Goal: Information Seeking & Learning: Learn about a topic

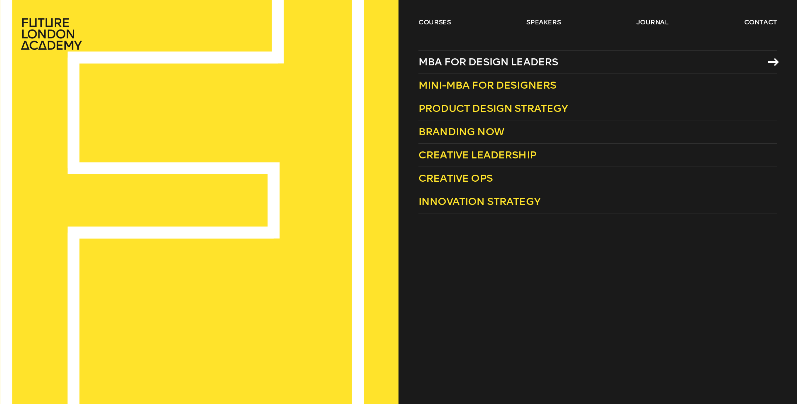
click at [467, 64] on span "MBA for Design Leaders" at bounding box center [488, 62] width 140 height 12
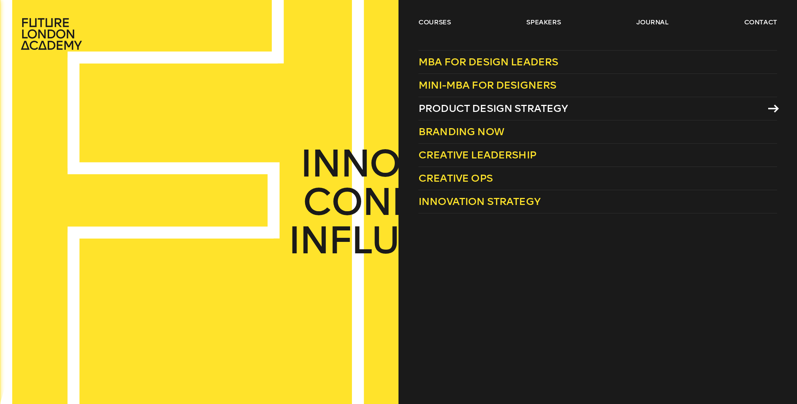
click at [473, 102] on span "Product Design Strategy" at bounding box center [493, 108] width 150 height 12
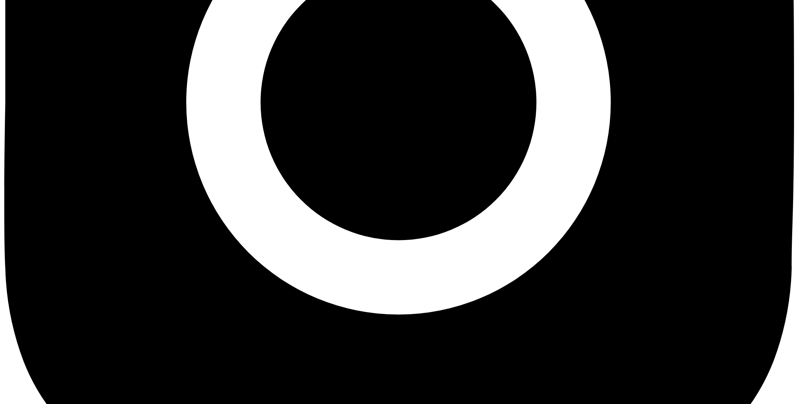
scroll to position [2693, 0]
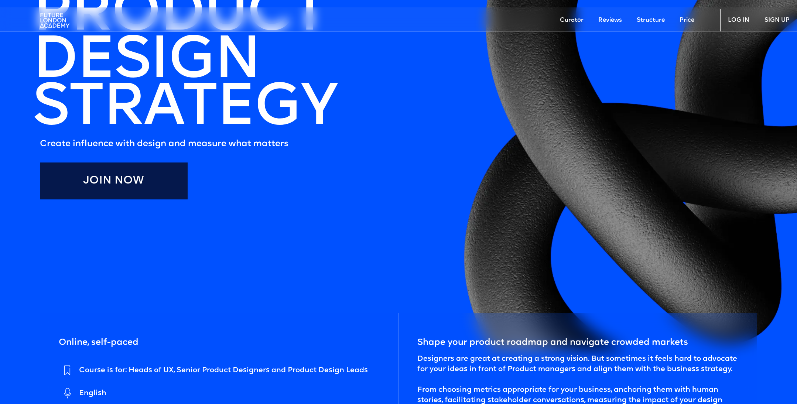
scroll to position [80, 0]
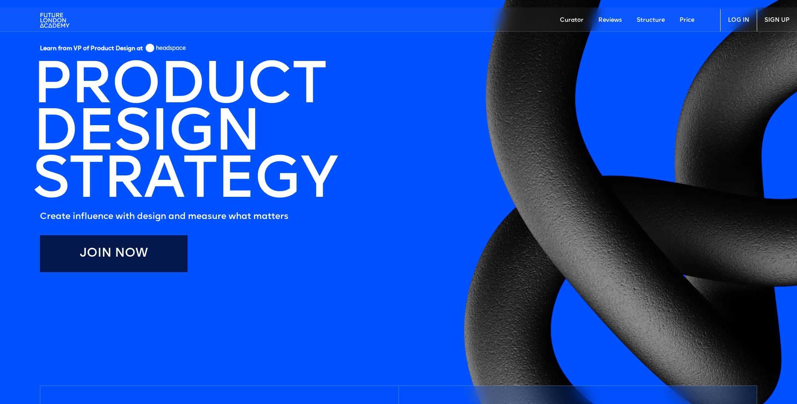
click at [100, 257] on link "Join Now" at bounding box center [114, 253] width 148 height 37
click at [562, 20] on link "Curator" at bounding box center [571, 20] width 38 height 22
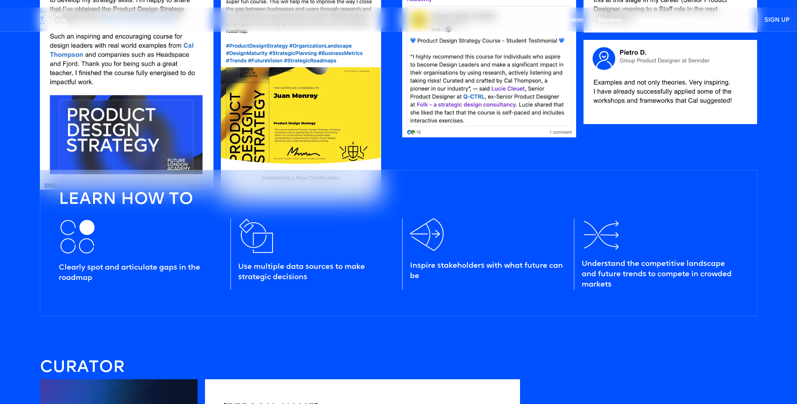
scroll to position [778, 0]
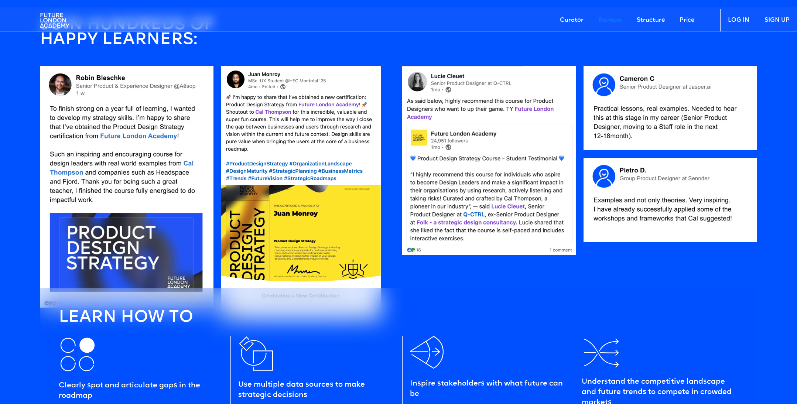
click at [652, 19] on link "Structure" at bounding box center [650, 20] width 43 height 22
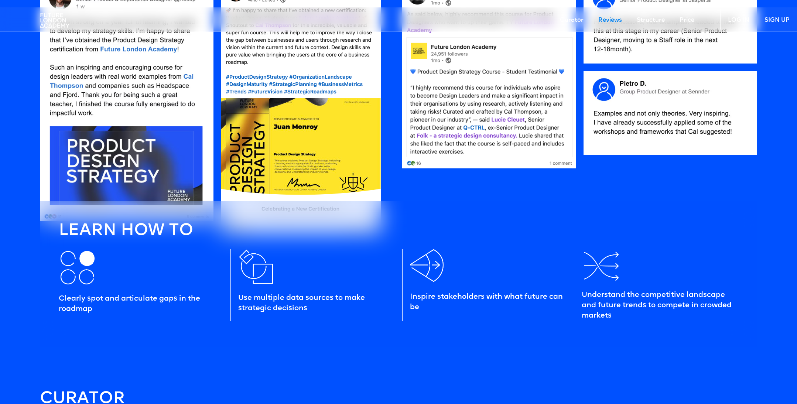
click at [582, 22] on link "Curator" at bounding box center [571, 20] width 38 height 22
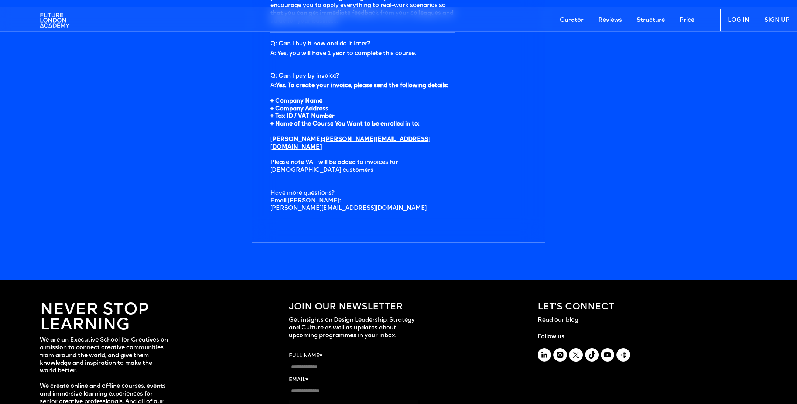
scroll to position [2537, 0]
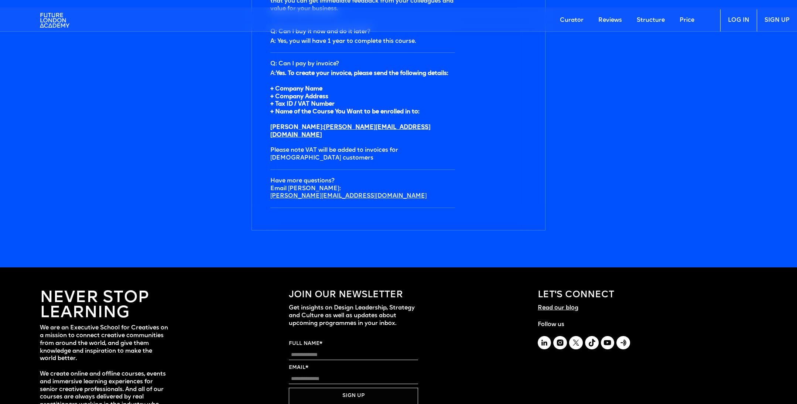
click at [51, 16] on img at bounding box center [55, 20] width 30 height 22
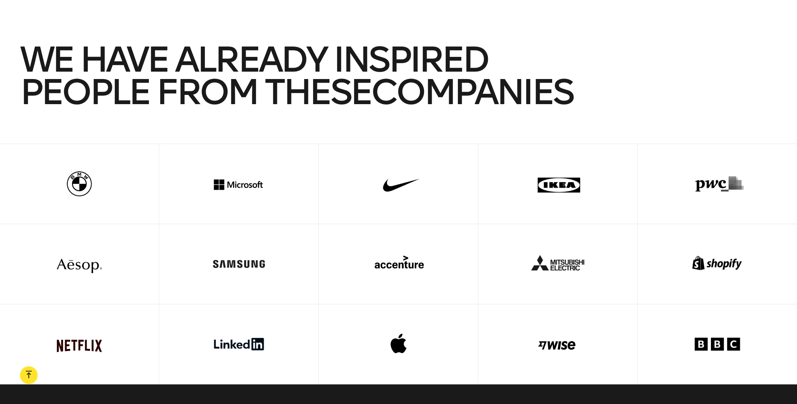
scroll to position [2616, 0]
